Goal: Information Seeking & Learning: Learn about a topic

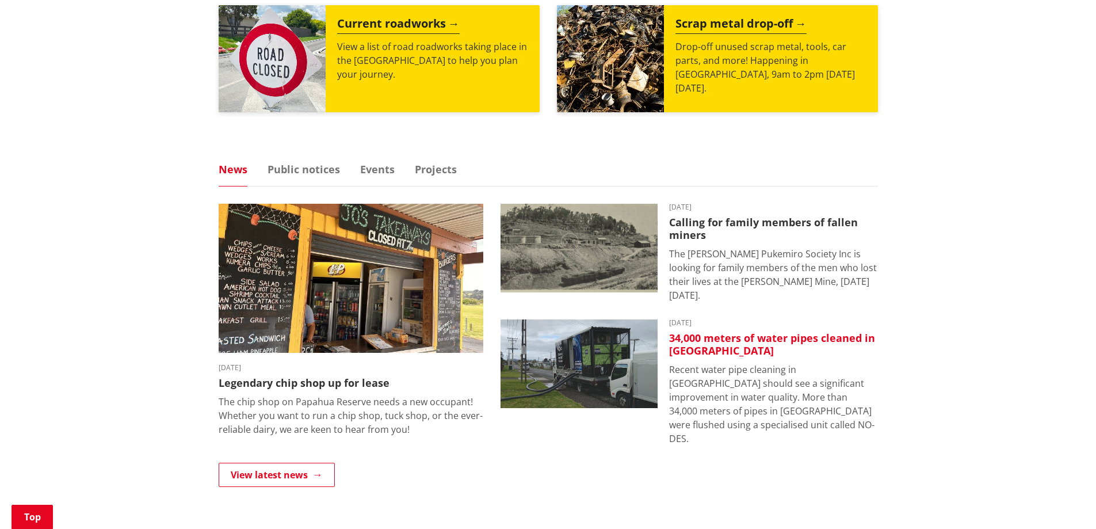
scroll to position [633, 0]
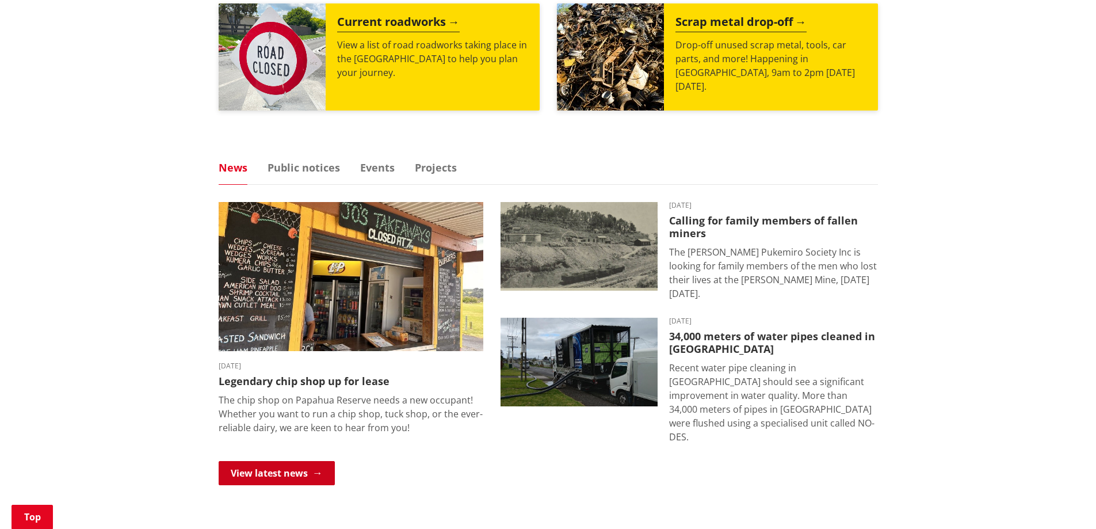
click at [317, 464] on link "View latest news" at bounding box center [277, 473] width 116 height 24
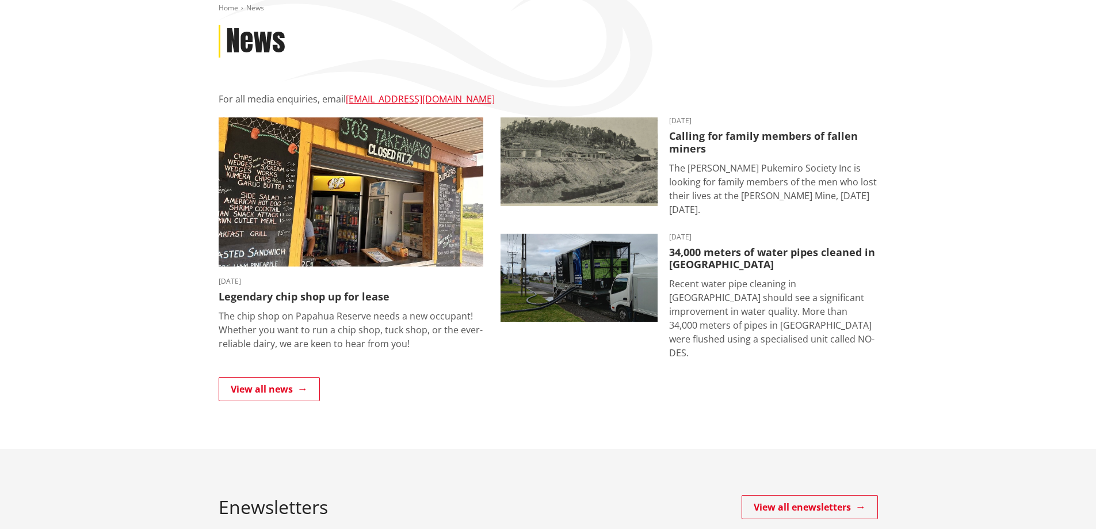
scroll to position [173, 0]
click at [304, 377] on link "View all news" at bounding box center [269, 389] width 101 height 24
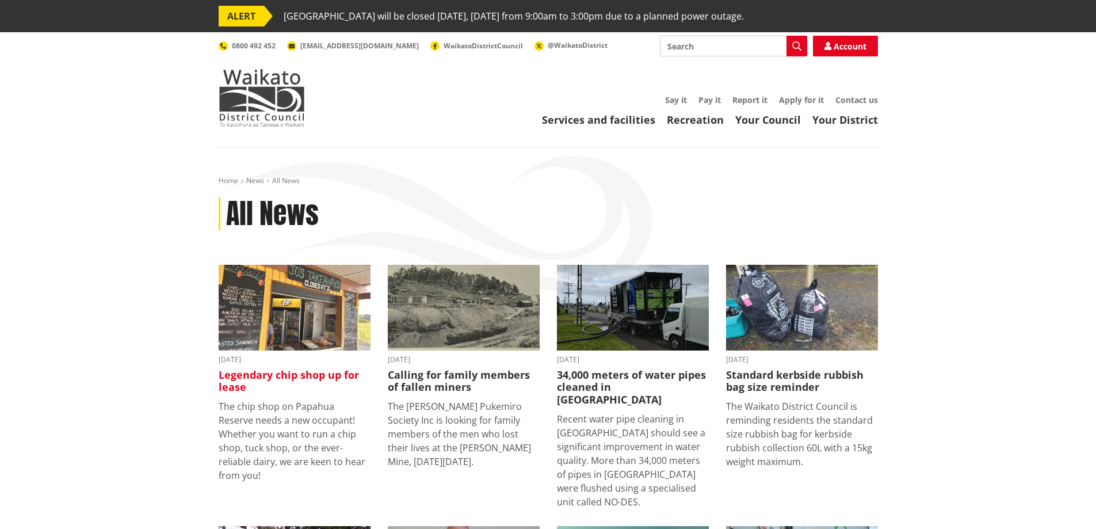
click at [342, 371] on h3 "Legendary chip shop up for lease" at bounding box center [295, 381] width 152 height 25
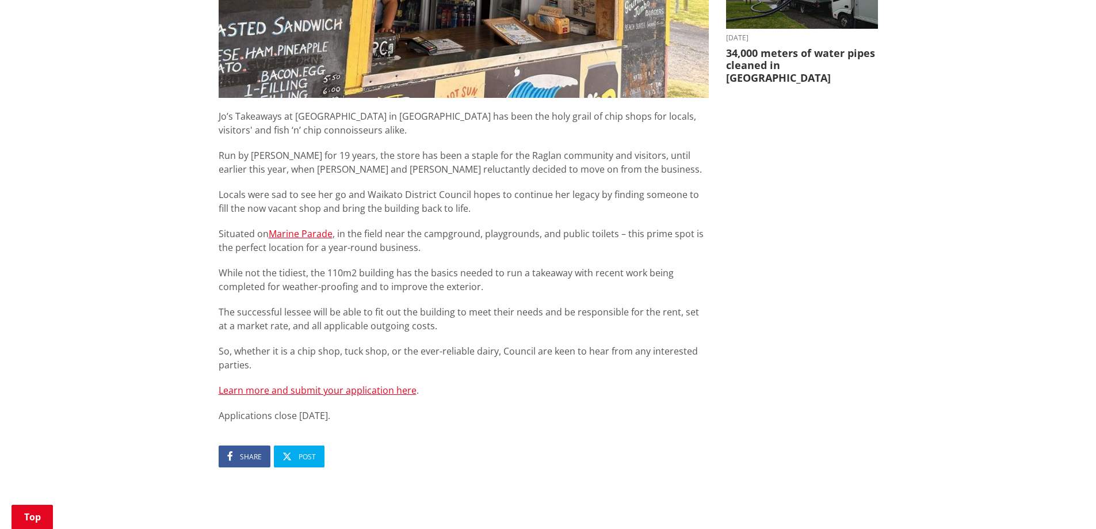
scroll to position [575, 0]
click at [358, 393] on link "Learn more and submit your application here" at bounding box center [318, 389] width 198 height 13
